Goal: Task Accomplishment & Management: Use online tool/utility

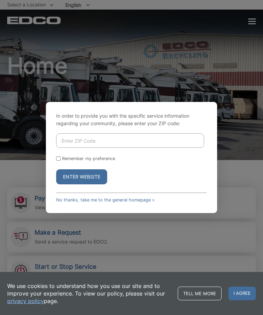
click at [82, 148] on input "Enter ZIP Code" at bounding box center [130, 140] width 148 height 14
type input "A"
type input "92024"
click at [90, 184] on button "Enter Website" at bounding box center [81, 176] width 51 height 15
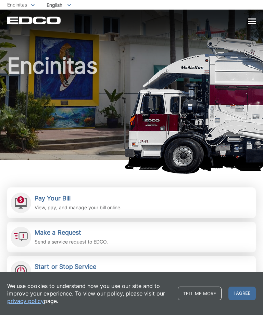
click at [47, 195] on h2 "Pay Your Bill" at bounding box center [78, 199] width 87 height 8
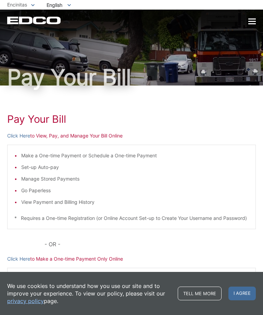
click at [21, 135] on link "Click Here" at bounding box center [18, 136] width 23 height 8
